Goal: Task Accomplishment & Management: Manage account settings

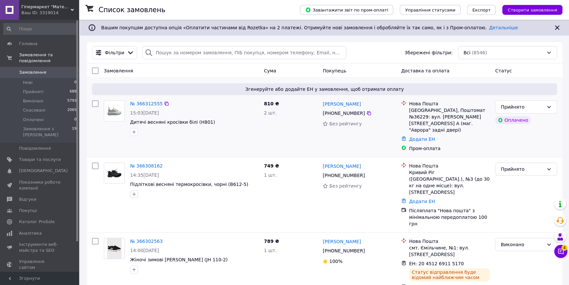
click at [117, 135] on div at bounding box center [114, 118] width 26 height 41
click at [137, 102] on link "№ 366312555" at bounding box center [146, 103] width 33 height 5
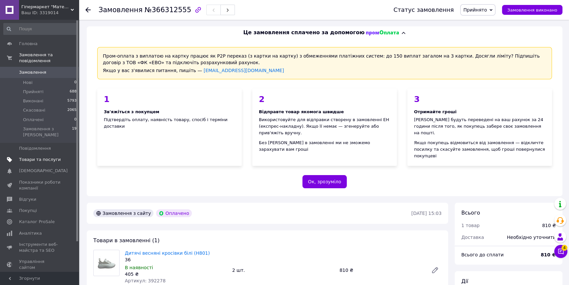
click at [48, 156] on span "Товари та послуги" at bounding box center [40, 159] width 42 height 6
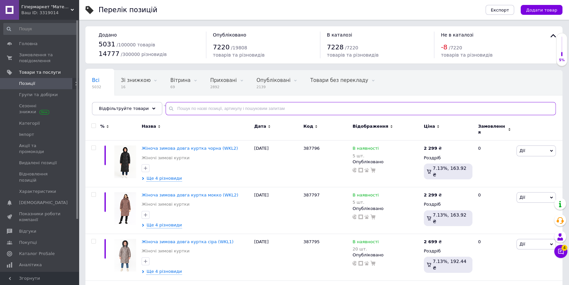
click at [268, 108] on input "text" at bounding box center [361, 108] width 390 height 13
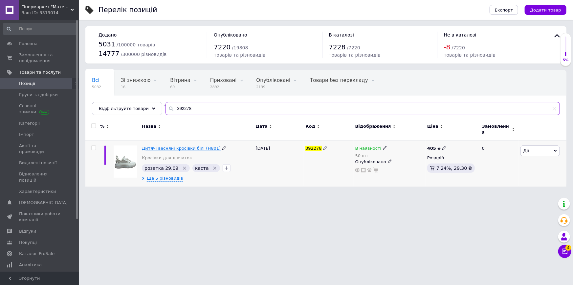
type input "392278"
click at [171, 146] on span "Дитячі весняні кросівки білі (H801)" at bounding box center [181, 148] width 79 height 5
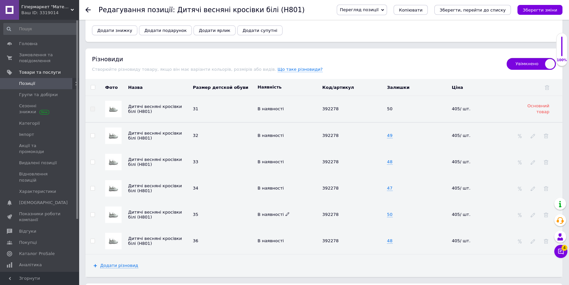
scroll to position [956, 0]
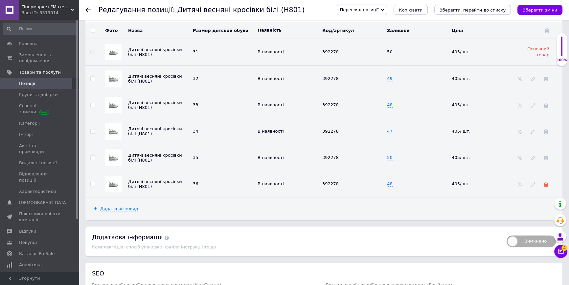
click at [547, 182] on icon at bounding box center [546, 184] width 5 height 5
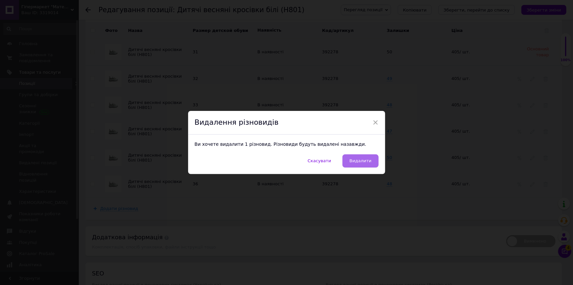
click at [368, 160] on span "Видалити" at bounding box center [361, 160] width 22 height 5
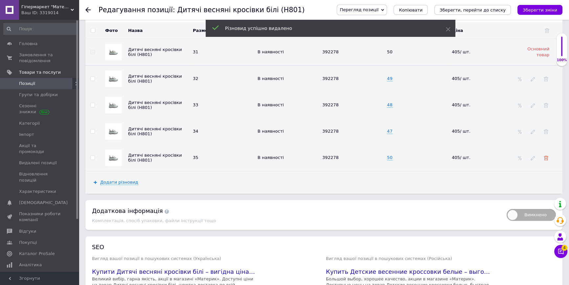
click at [546, 155] on use at bounding box center [546, 157] width 5 height 5
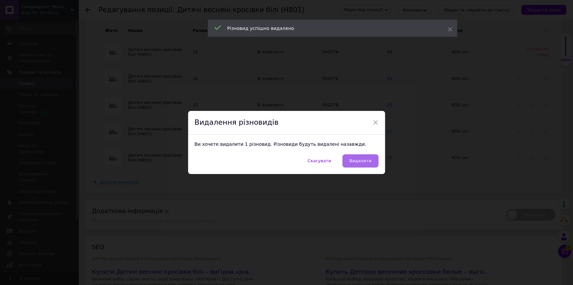
click at [367, 157] on button "Видалити" at bounding box center [361, 160] width 36 height 13
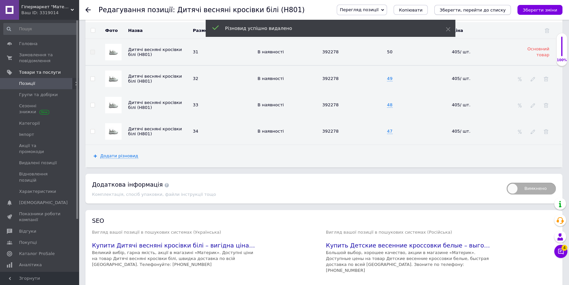
click at [457, 9] on icon "Зберегти, перейти до списку" at bounding box center [473, 10] width 66 height 5
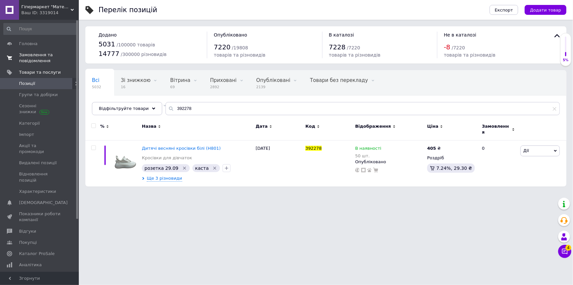
click at [39, 58] on span "Замовлення та повідомлення" at bounding box center [40, 58] width 42 height 12
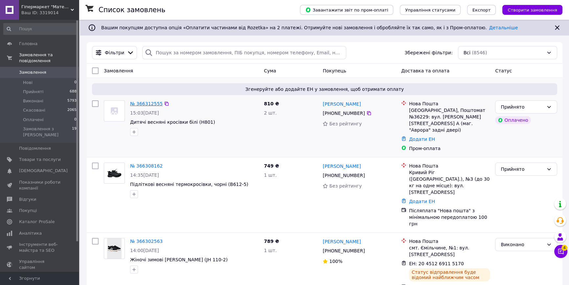
click at [137, 105] on link "№ 366312555" at bounding box center [146, 103] width 33 height 5
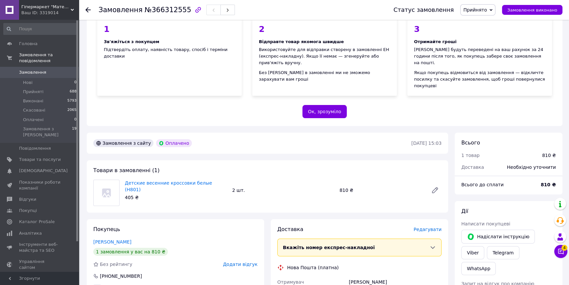
scroll to position [89, 0]
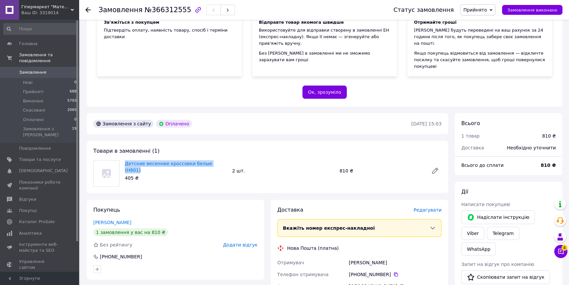
drag, startPoint x: 218, startPoint y: 147, endPoint x: 124, endPoint y: 144, distance: 93.7
click at [124, 144] on div "Товари в замовленні (1) Детские весенние кроссовки белые (H801) 405 ₴ 2 шт. 810…" at bounding box center [267, 167] width 361 height 52
copy link "Детские весенние кроссовки белые (H801)"
click at [40, 156] on span "Товари та послуги" at bounding box center [40, 159] width 42 height 6
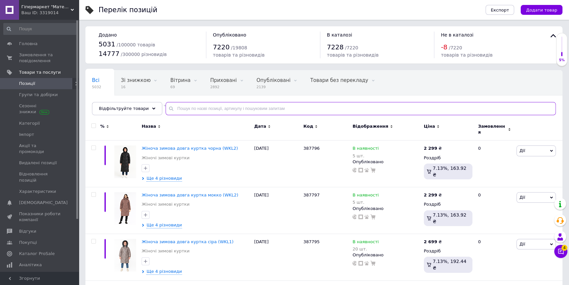
click at [210, 108] on input "text" at bounding box center [361, 108] width 390 height 13
paste input "Детские весенние кроссовки белые (H801)"
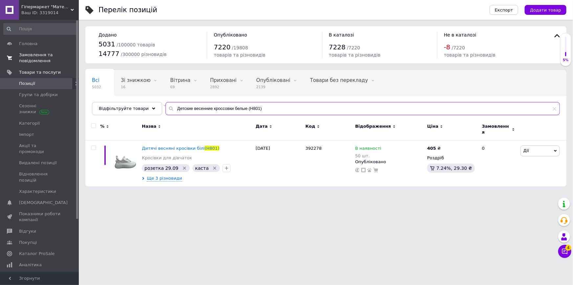
type input "Детские весенние кроссовки белые (H801)"
click at [41, 64] on link "Замовлення та повідомлення 0 0" at bounding box center [40, 57] width 81 height 17
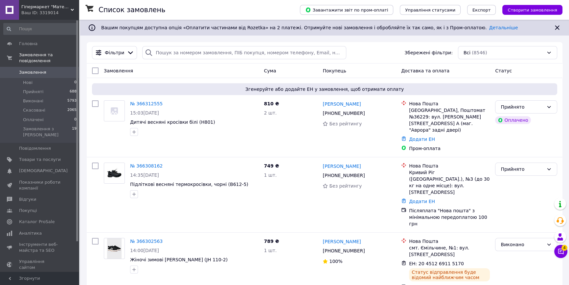
drag, startPoint x: 147, startPoint y: 140, endPoint x: 109, endPoint y: 78, distance: 73.1
click at [147, 140] on div "№ 366312555 15:03[DATE] Дитячі весняні кросівки білі (H801)" at bounding box center [181, 126] width 160 height 57
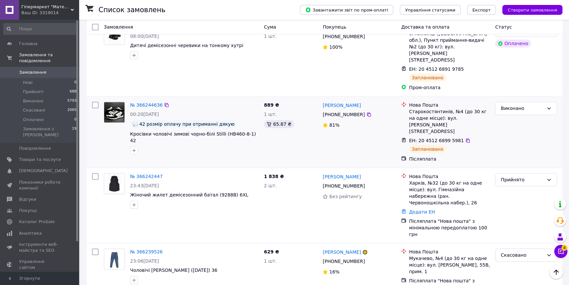
scroll to position [747, 0]
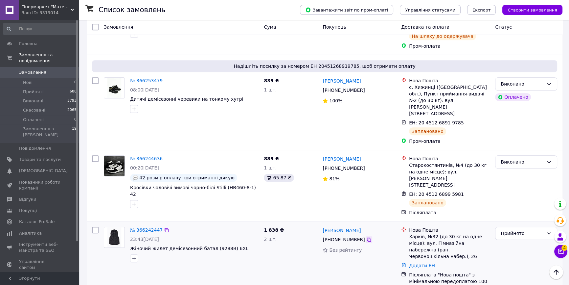
click at [366, 237] on icon at bounding box center [368, 239] width 5 height 5
click at [149, 75] on div "№ 366253479 08:00, 12.10.2025 Дитячі демісезонні черевики на тонкому хутрі" at bounding box center [181, 111] width 160 height 72
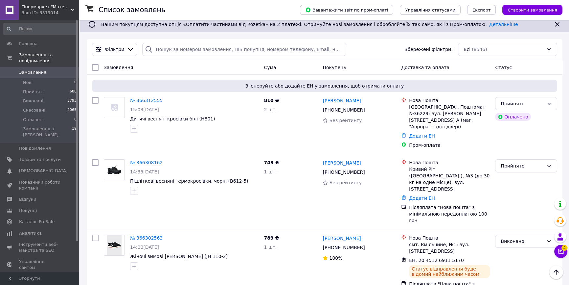
scroll to position [0, 0]
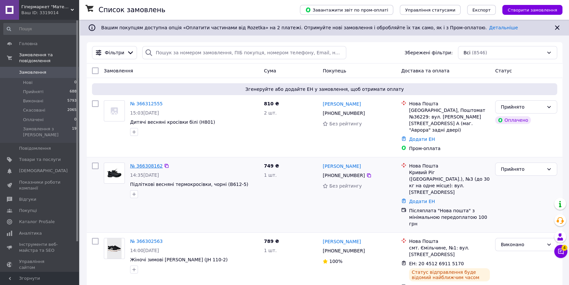
click at [144, 163] on link "№ 366308162" at bounding box center [146, 165] width 33 height 5
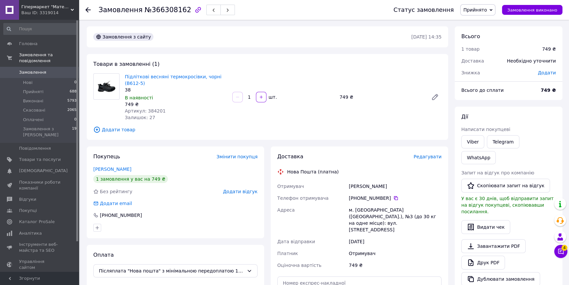
click at [177, 100] on div "В наявності" at bounding box center [176, 97] width 102 height 7
click at [394, 197] on icon at bounding box center [396, 198] width 4 height 4
click at [146, 126] on span "Додати товар" at bounding box center [267, 129] width 348 height 7
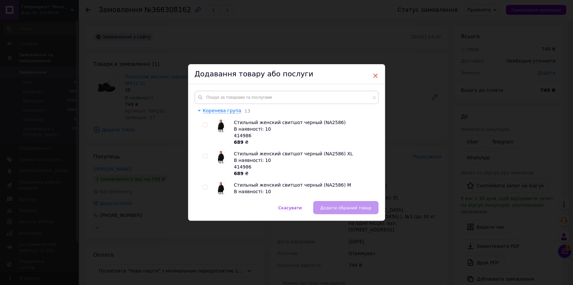
click at [375, 78] on span "×" at bounding box center [376, 75] width 6 height 11
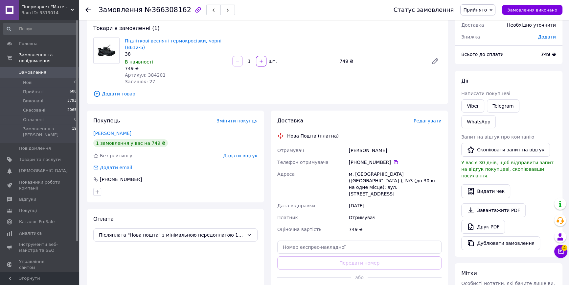
scroll to position [89, 0]
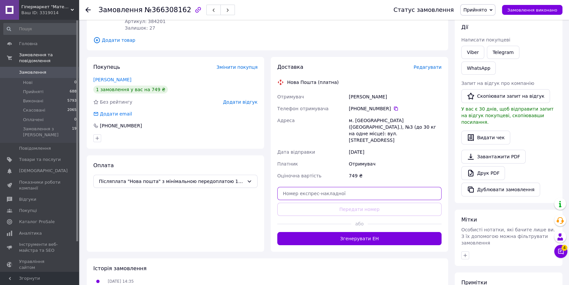
click at [359, 187] on input "text" at bounding box center [359, 193] width 164 height 13
paste input "20451269134502"
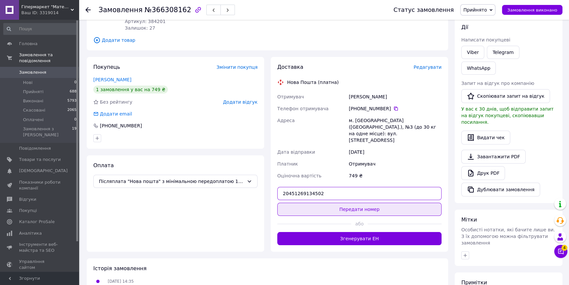
type input "20451269134502"
click at [365, 203] on button "Передати номер" at bounding box center [359, 208] width 164 height 13
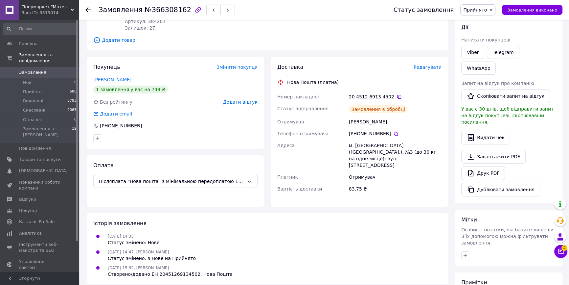
click at [482, 11] on span "Прийнято" at bounding box center [475, 9] width 24 height 5
click at [486, 22] on li "Виконано" at bounding box center [478, 23] width 35 height 10
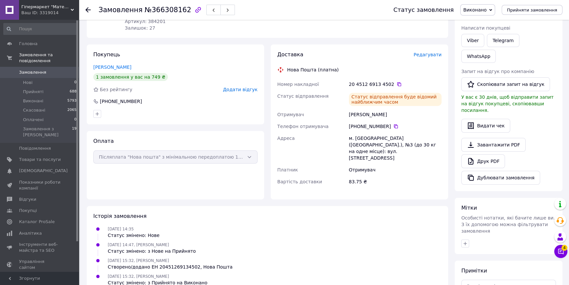
click at [179, 109] on div at bounding box center [175, 113] width 167 height 11
click at [89, 7] on icon at bounding box center [87, 9] width 5 height 5
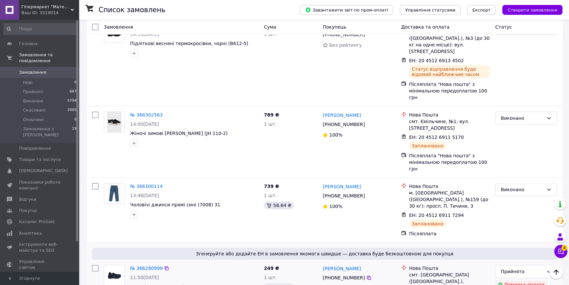
scroll to position [209, 0]
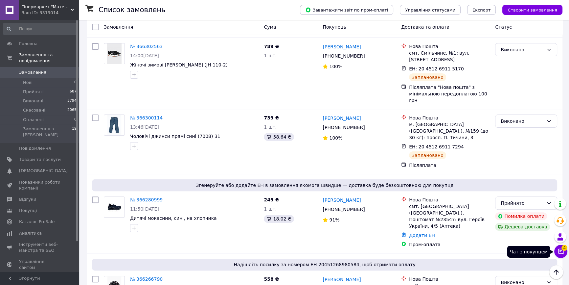
click at [562, 252] on icon at bounding box center [561, 251] width 7 height 7
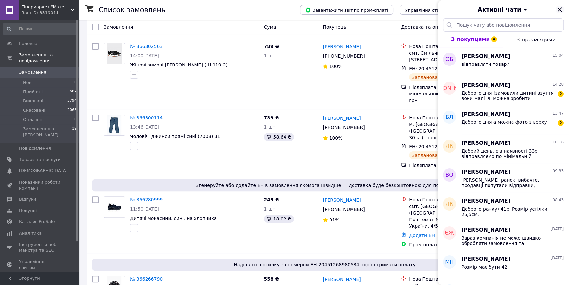
click at [562, 11] on icon "Закрити" at bounding box center [560, 10] width 8 height 8
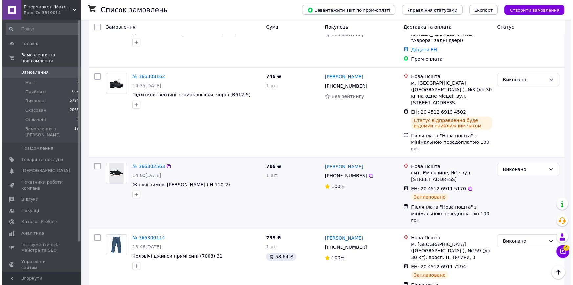
scroll to position [0, 0]
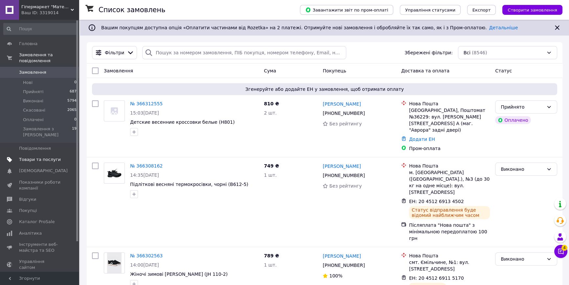
click at [31, 156] on span "Товари та послуги" at bounding box center [40, 159] width 42 height 6
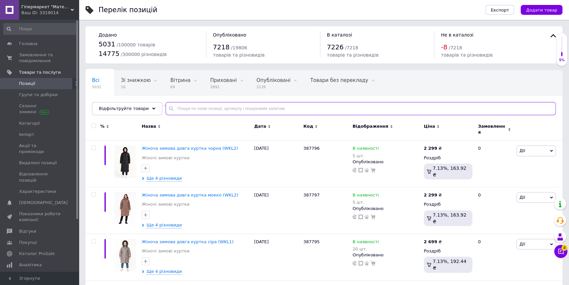
click at [277, 107] on input "text" at bounding box center [361, 108] width 390 height 13
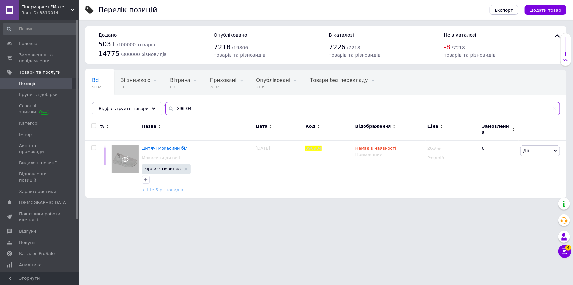
type input "396904"
click at [95, 204] on html "Гіпермаркет "Материк" Ваш ID: 3319014 Сайт Гіпермаркет "Материк" Кабінет покупц…" at bounding box center [286, 102] width 573 height 204
click at [41, 51] on link "Замовлення та повідомлення 0 0" at bounding box center [40, 57] width 81 height 17
